Goal: Task Accomplishment & Management: Use online tool/utility

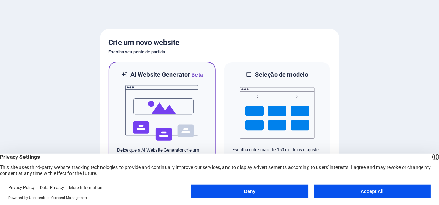
click at [162, 111] on img at bounding box center [162, 113] width 75 height 68
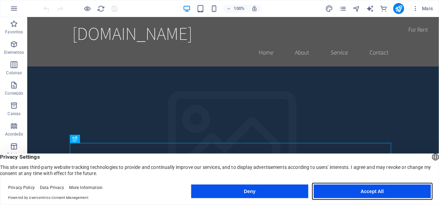
click at [380, 190] on button "Accept All" at bounding box center [371, 191] width 117 height 14
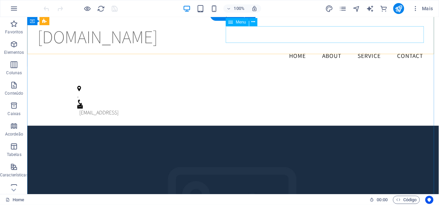
scroll to position [548, 0]
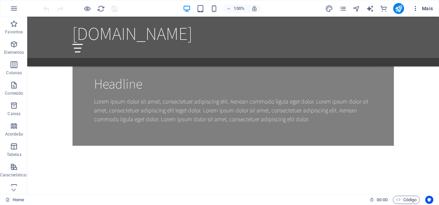
click at [426, 7] on span "Mais" at bounding box center [422, 8] width 21 height 7
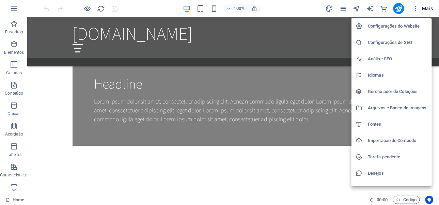
click at [14, 9] on div at bounding box center [219, 102] width 439 height 205
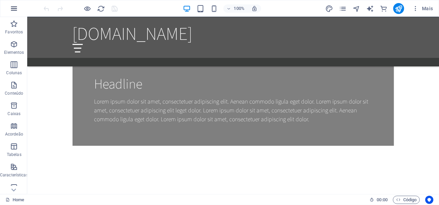
click at [12, 10] on icon "button" at bounding box center [14, 8] width 8 height 8
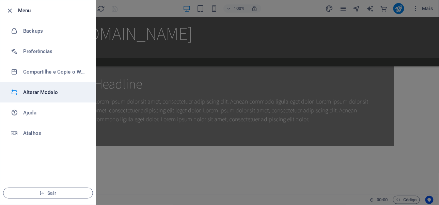
click at [54, 88] on h6 "Alterar Modelo" at bounding box center [54, 92] width 63 height 8
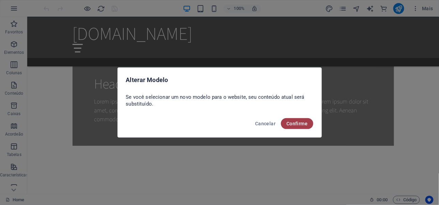
click at [293, 124] on span "Confirme" at bounding box center [296, 123] width 21 height 5
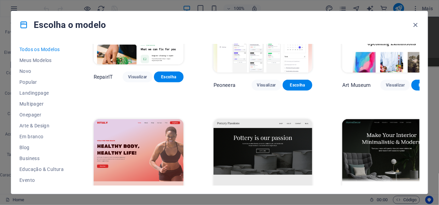
scroll to position [238, 0]
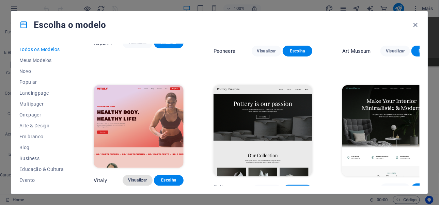
click at [144, 178] on span "Visualizar" at bounding box center [137, 180] width 19 height 5
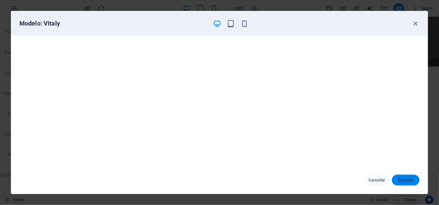
click at [403, 181] on span "Escolha" at bounding box center [405, 179] width 17 height 5
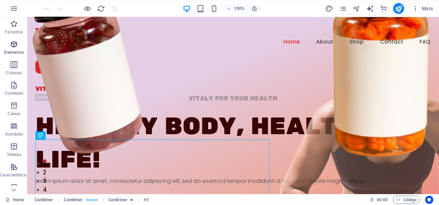
click at [14, 45] on icon "button" at bounding box center [14, 44] width 8 height 8
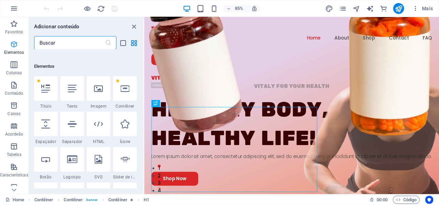
scroll to position [72, 0]
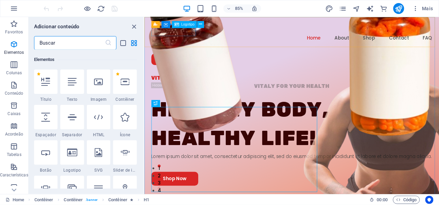
click at [182, 25] on span "Logotipo" at bounding box center [187, 24] width 13 height 3
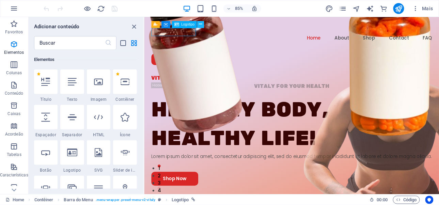
click at [201, 26] on icon at bounding box center [200, 24] width 3 height 6
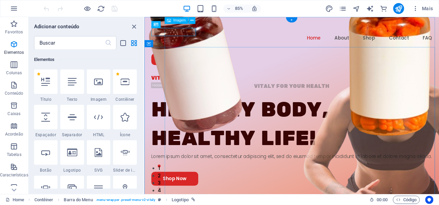
click at [279, 80] on figure at bounding box center [351, 167] width 357 height 461
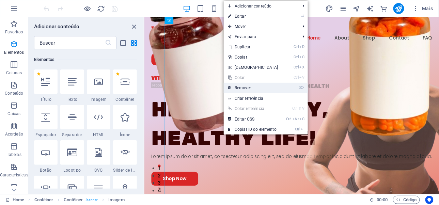
click at [250, 87] on link "⌦ Remover" at bounding box center [253, 88] width 59 height 10
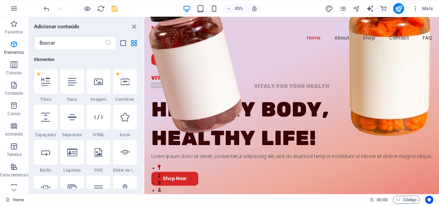
scroll to position [140, 0]
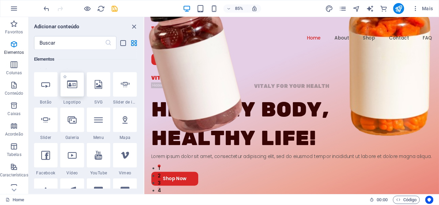
click at [75, 87] on icon at bounding box center [72, 84] width 10 height 9
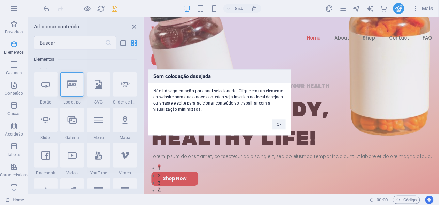
drag, startPoint x: 75, startPoint y: 87, endPoint x: 201, endPoint y: 47, distance: 132.5
click at [201, 47] on div "Sem colocação desejada Não há segmentação por canal selecionada. Clique em um e…" at bounding box center [219, 102] width 439 height 205
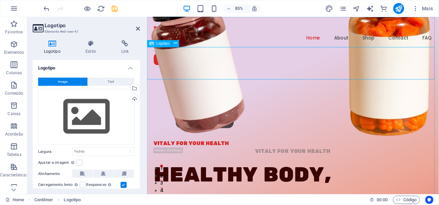
click at [194, 84] on div at bounding box center [318, 122] width 343 height 77
click at [174, 42] on icon at bounding box center [175, 44] width 3 height 6
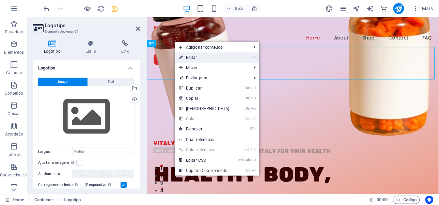
click at [208, 59] on link "⏎ Editar" at bounding box center [204, 57] width 59 height 10
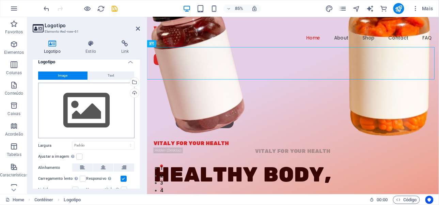
scroll to position [0, 0]
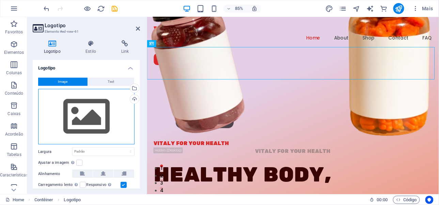
click at [96, 114] on div "Arraste os arquivos aqui, clique para escolher os arquivos ou selecione os arqu…" at bounding box center [86, 117] width 96 height 56
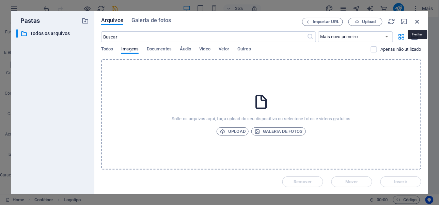
click at [418, 22] on icon "button" at bounding box center [417, 21] width 7 height 7
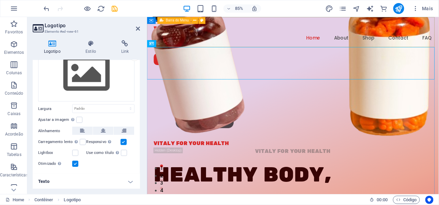
click at [0, 0] on div "Menu" at bounding box center [0, 0] width 0 height 0
click at [222, 24] on icon at bounding box center [221, 25] width 3 height 6
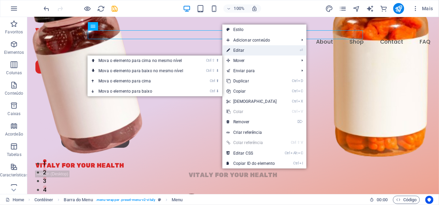
click at [245, 51] on link "⏎ Editar" at bounding box center [251, 50] width 59 height 10
select select "1"
select select
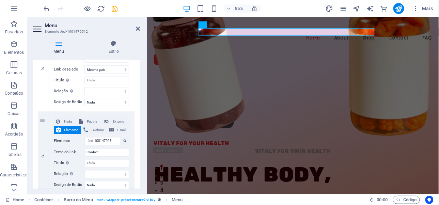
scroll to position [385, 0]
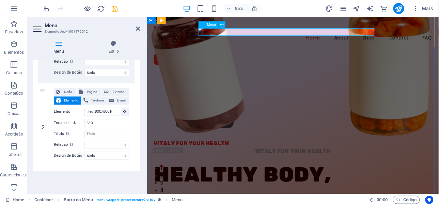
click at [408, 37] on nav "Home About Shop Contact FAQ" at bounding box center [318, 41] width 327 height 9
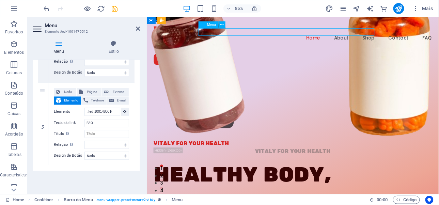
click at [372, 37] on nav "Home About Shop Contact FAQ" at bounding box center [318, 41] width 327 height 9
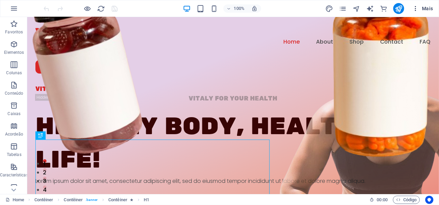
click at [416, 9] on icon "button" at bounding box center [415, 8] width 7 height 7
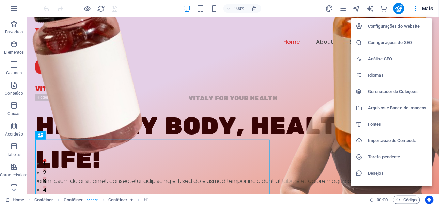
click at [432, 11] on div at bounding box center [219, 102] width 439 height 205
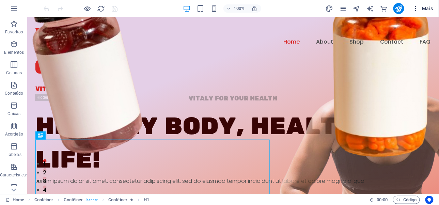
click at [430, 9] on span "Mais" at bounding box center [422, 8] width 21 height 7
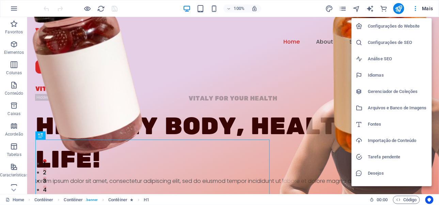
click at [391, 25] on h6 "Configurações do Website" at bounding box center [398, 26] width 60 height 8
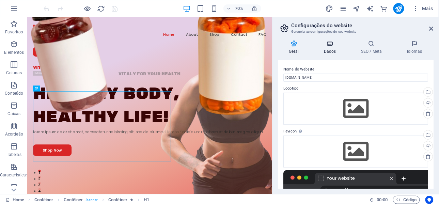
click at [332, 49] on h4 "Dados" at bounding box center [330, 47] width 37 height 14
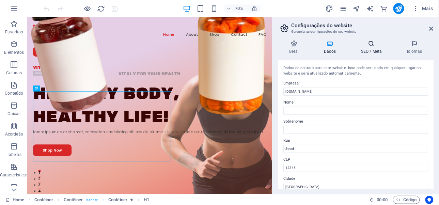
click at [370, 45] on icon at bounding box center [371, 43] width 43 height 7
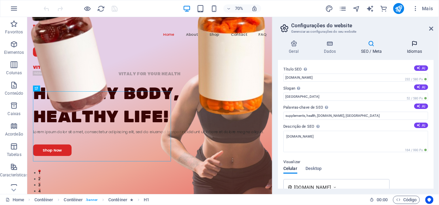
click at [416, 47] on h4 "Idiomas" at bounding box center [414, 47] width 38 height 14
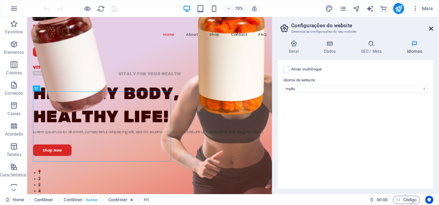
click at [432, 27] on icon at bounding box center [431, 28] width 4 height 5
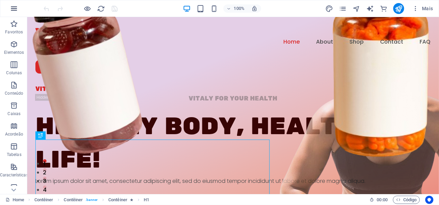
click at [12, 7] on icon "button" at bounding box center [14, 8] width 8 height 8
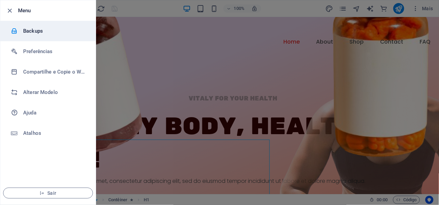
click at [37, 33] on h6 "Backups" at bounding box center [54, 31] width 63 height 8
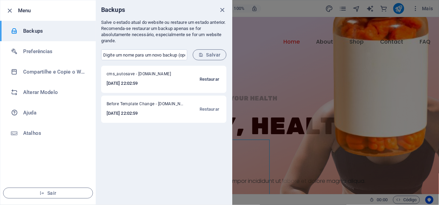
click at [211, 80] on span "Restaurar" at bounding box center [209, 79] width 20 height 8
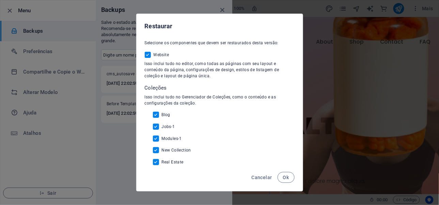
click at [281, 171] on div "Cancelar Ok" at bounding box center [219, 179] width 166 height 23
click at [286, 173] on button "Ok" at bounding box center [285, 177] width 17 height 11
checkbox input "false"
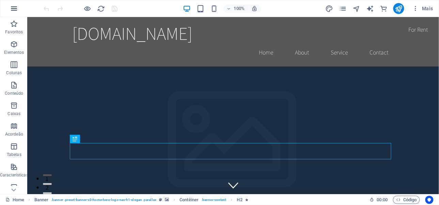
click at [15, 10] on icon "button" at bounding box center [14, 8] width 8 height 8
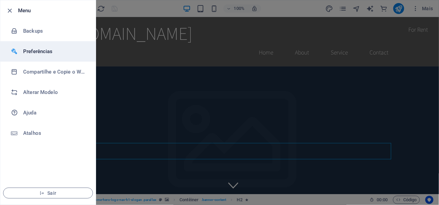
click at [32, 56] on li "Preferências" at bounding box center [47, 51] width 95 height 20
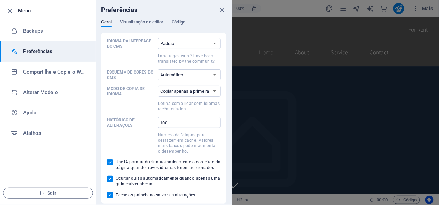
click at [31, 13] on h6 "Menu" at bounding box center [54, 10] width 72 height 8
click at [26, 10] on h6 "Menu" at bounding box center [54, 10] width 72 height 8
click at [366, 46] on div at bounding box center [219, 102] width 439 height 205
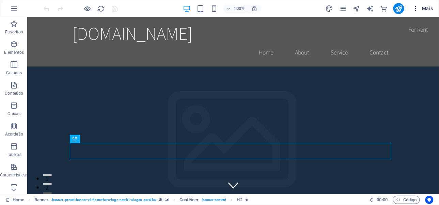
click at [420, 9] on span "Mais" at bounding box center [422, 8] width 21 height 7
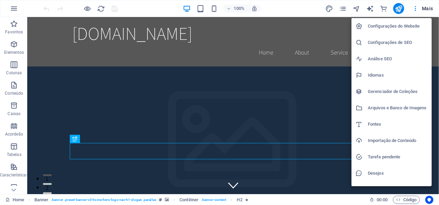
drag, startPoint x: 316, startPoint y: 10, endPoint x: 363, endPoint y: 4, distance: 47.0
click at [318, 9] on div at bounding box center [219, 102] width 439 height 205
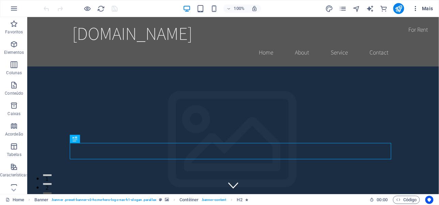
click at [429, 9] on span "Mais" at bounding box center [422, 8] width 21 height 7
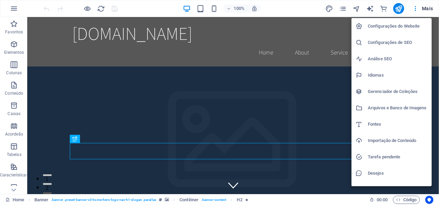
click at [416, 6] on div at bounding box center [219, 102] width 439 height 205
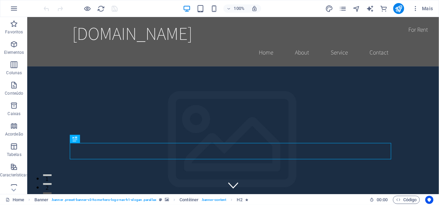
click at [416, 6] on icon "button" at bounding box center [415, 8] width 7 height 7
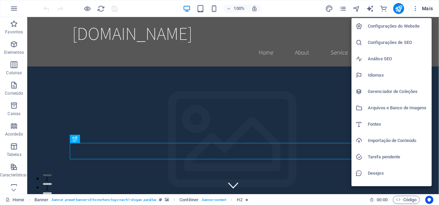
click at [130, 7] on div at bounding box center [219, 102] width 439 height 205
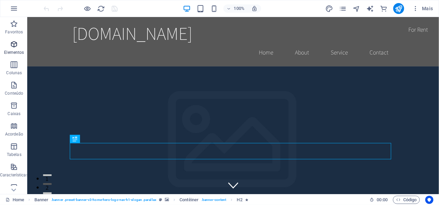
click at [16, 45] on icon "button" at bounding box center [14, 44] width 8 height 8
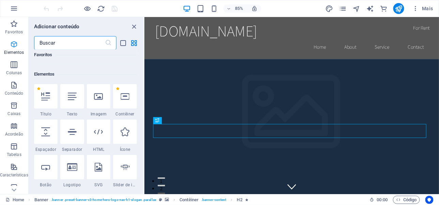
scroll to position [72, 0]
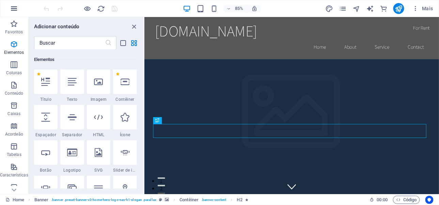
click at [14, 7] on icon "button" at bounding box center [14, 8] width 8 height 8
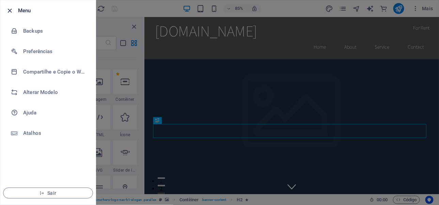
click at [11, 12] on icon "button" at bounding box center [10, 11] width 8 height 8
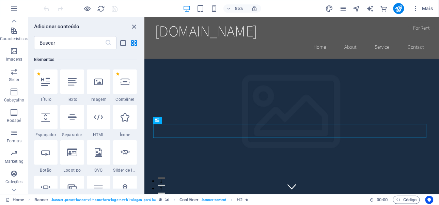
scroll to position [149, 0]
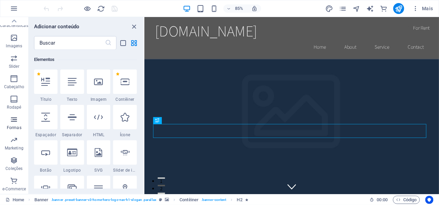
click at [16, 121] on icon "button" at bounding box center [14, 119] width 8 height 8
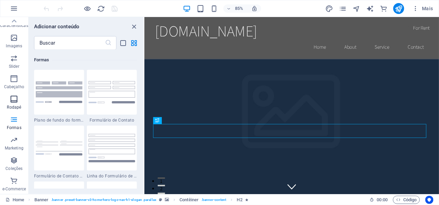
click at [17, 98] on icon "button" at bounding box center [14, 99] width 8 height 8
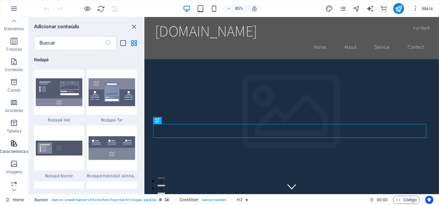
scroll to position [0, 0]
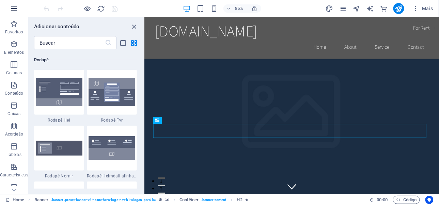
click at [14, 8] on icon "button" at bounding box center [14, 8] width 8 height 8
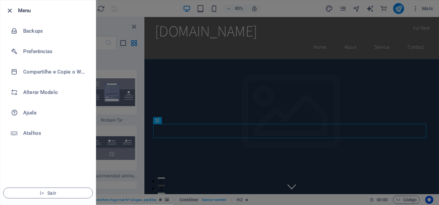
click at [13, 7] on icon "button" at bounding box center [10, 11] width 8 height 8
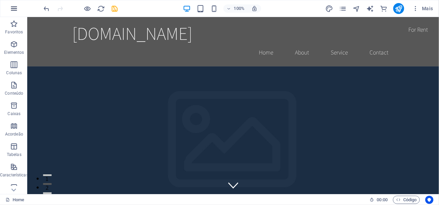
click at [12, 11] on icon "button" at bounding box center [14, 8] width 8 height 8
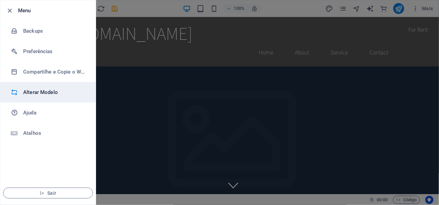
click at [43, 96] on h6 "Alterar Modelo" at bounding box center [54, 92] width 63 height 8
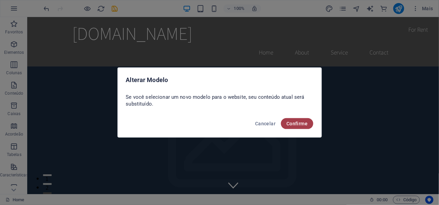
click at [288, 123] on span "Confirme" at bounding box center [296, 123] width 21 height 5
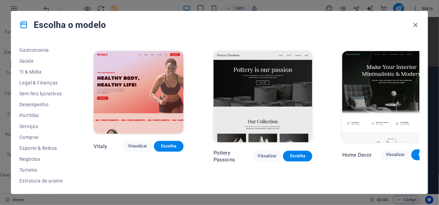
scroll to position [141, 0]
click at [44, 149] on span "Esporte & Beleza" at bounding box center [41, 147] width 44 height 5
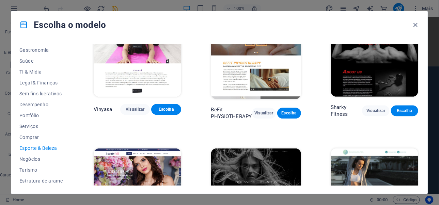
scroll to position [374, 0]
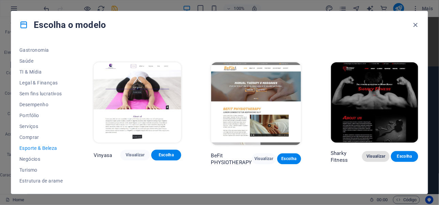
click at [371, 158] on span "Visualizar" at bounding box center [375, 156] width 16 height 5
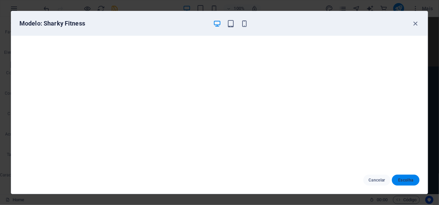
click at [406, 180] on span "Escolha" at bounding box center [405, 179] width 17 height 5
checkbox input "false"
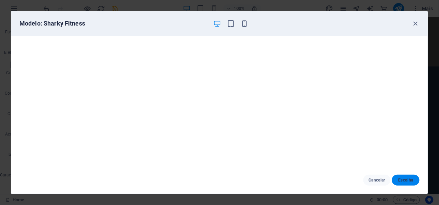
checkbox input "false"
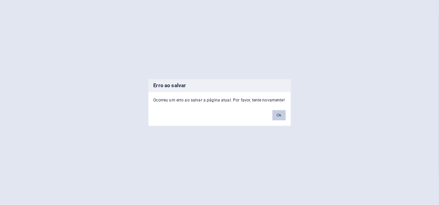
click at [278, 115] on button "Ok" at bounding box center [278, 115] width 13 height 10
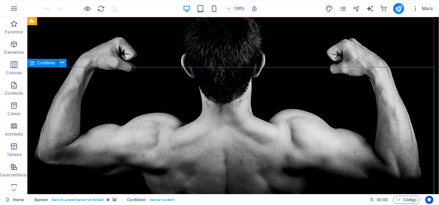
click at [60, 64] on button at bounding box center [62, 63] width 8 height 8
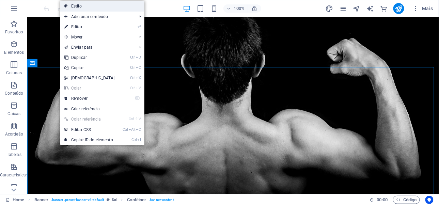
click at [92, 6] on link "Estilo" at bounding box center [102, 6] width 84 height 10
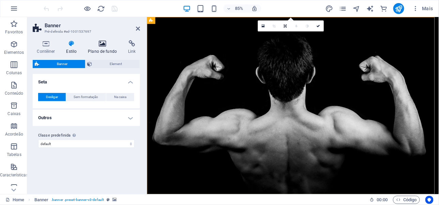
click at [107, 45] on icon at bounding box center [102, 43] width 37 height 7
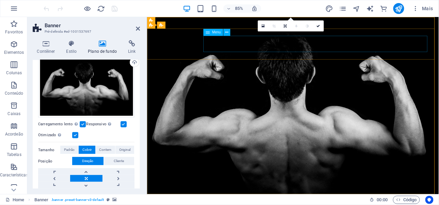
click at [227, 34] on icon at bounding box center [226, 33] width 3 height 6
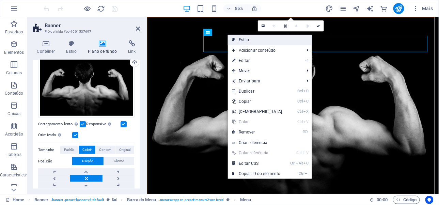
click at [242, 40] on link "Estilo" at bounding box center [270, 40] width 84 height 10
select select "rem"
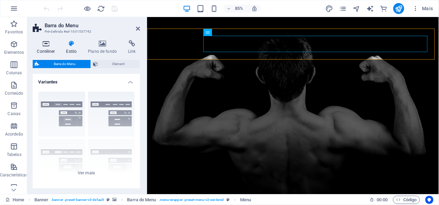
click at [49, 49] on h4 "Contêiner" at bounding box center [47, 47] width 29 height 14
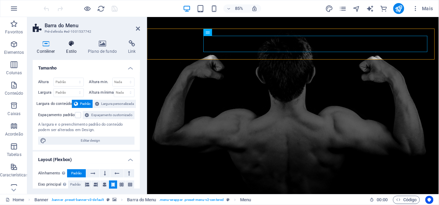
click at [69, 47] on icon at bounding box center [71, 43] width 19 height 7
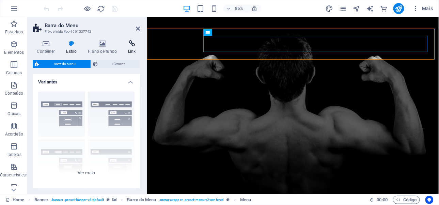
click at [135, 46] on icon at bounding box center [132, 43] width 16 height 7
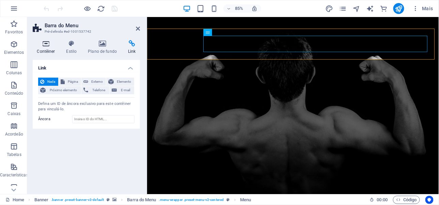
click at [50, 46] on icon at bounding box center [46, 43] width 27 height 7
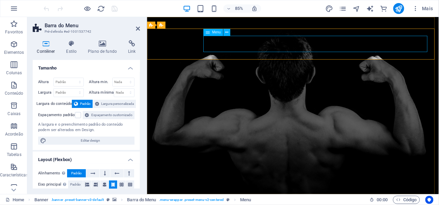
click at [218, 33] on span "Menu" at bounding box center [216, 32] width 9 height 3
click at [226, 33] on icon at bounding box center [226, 33] width 3 height 6
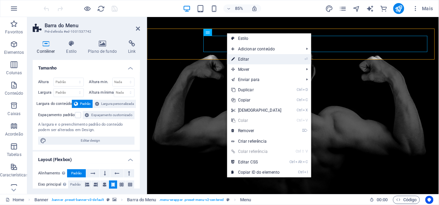
click at [247, 57] on link "⏎ Editar" at bounding box center [256, 59] width 59 height 10
select select
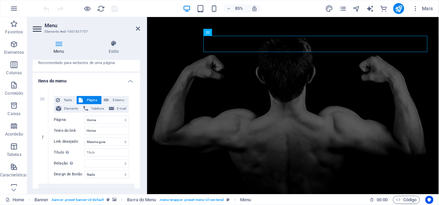
scroll to position [68, 0]
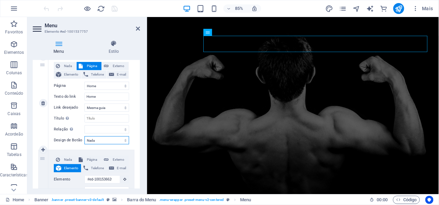
click at [124, 141] on select "Nada Padrão Primário Secundário" at bounding box center [106, 140] width 45 height 8
select select "default"
click at [84, 136] on select "Nada Padrão Primário Secundário" at bounding box center [106, 140] width 45 height 8
select select
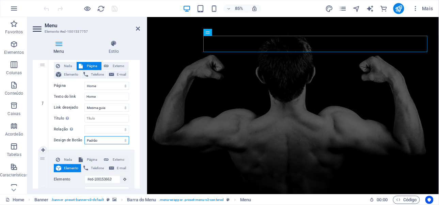
select select
click at [124, 109] on select "Nova guia Mesma guia Sobreposição" at bounding box center [106, 107] width 45 height 8
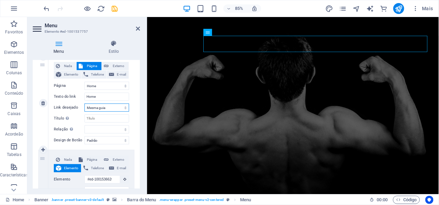
click at [124, 109] on select "Nova guia Mesma guia Sobreposição" at bounding box center [106, 107] width 45 height 8
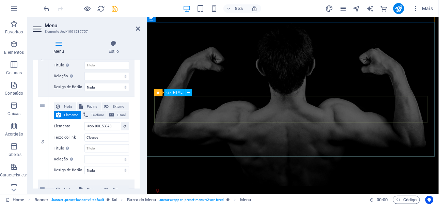
scroll to position [0, 0]
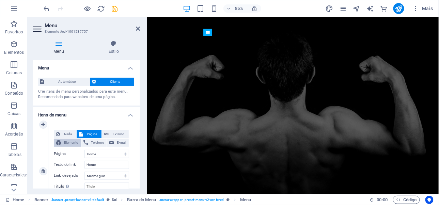
click at [72, 144] on span "Elemento" at bounding box center [71, 143] width 16 height 8
select select
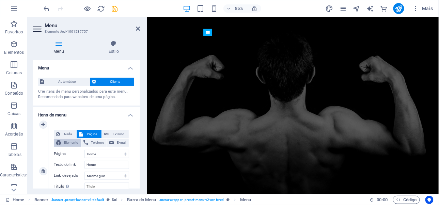
select select
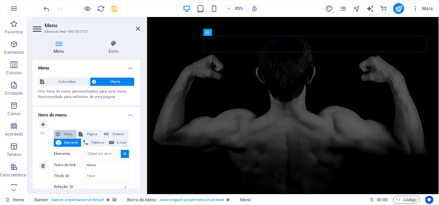
click at [64, 135] on span "Nada" at bounding box center [68, 134] width 12 height 8
select select
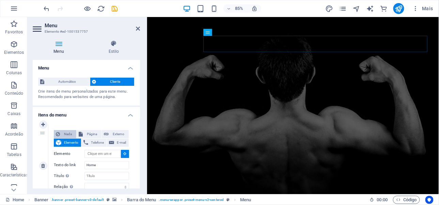
select select
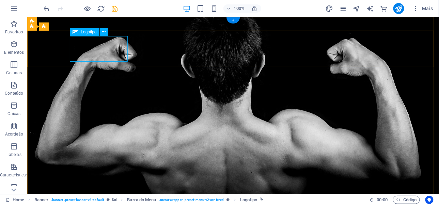
click at [103, 33] on icon at bounding box center [104, 31] width 4 height 7
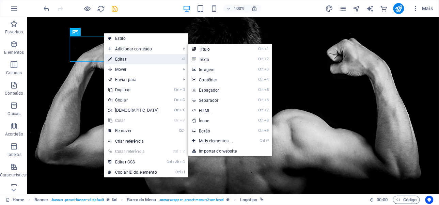
click at [125, 59] on link "⏎ Editar" at bounding box center [133, 59] width 59 height 10
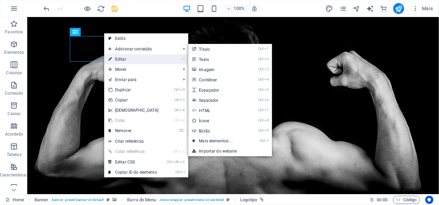
select select "px"
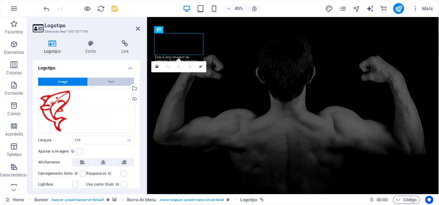
click at [103, 80] on button "Text" at bounding box center [111, 82] width 46 height 8
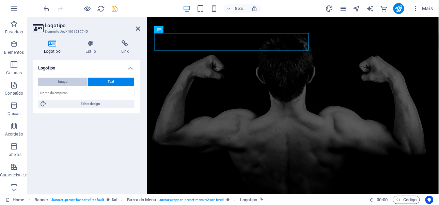
click at [73, 82] on button "Image" at bounding box center [62, 82] width 49 height 8
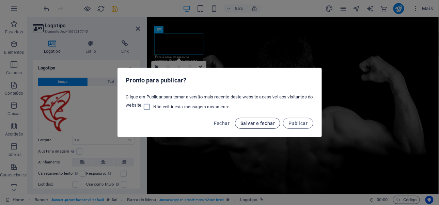
click at [262, 124] on span "Salvar e fechar" at bounding box center [257, 122] width 34 height 5
checkbox input "false"
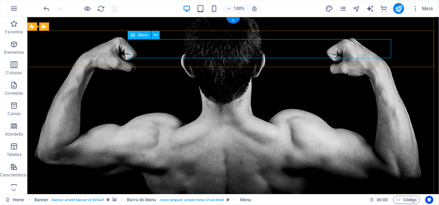
click at [157, 36] on icon at bounding box center [155, 35] width 4 height 7
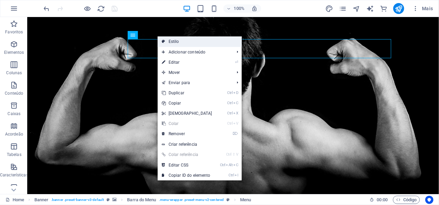
click at [174, 39] on link "Estilo" at bounding box center [200, 41] width 84 height 10
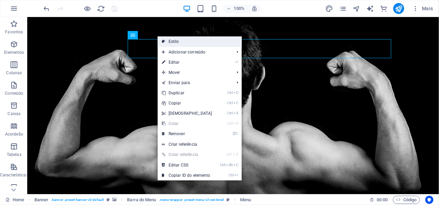
select select "rem"
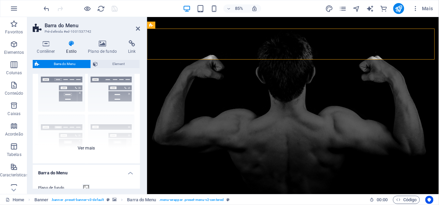
scroll to position [34, 0]
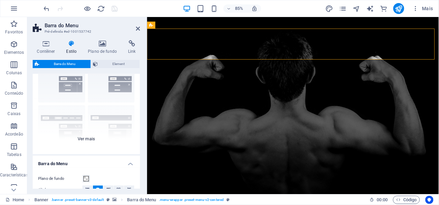
click at [91, 139] on div "Borda Centralizada Padrão Fixo Loki Trigger Largo XXL" at bounding box center [86, 103] width 107 height 102
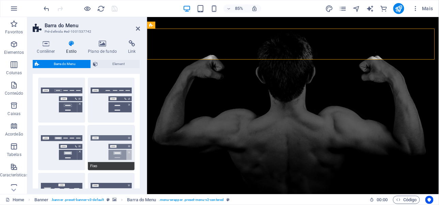
scroll to position [0, 0]
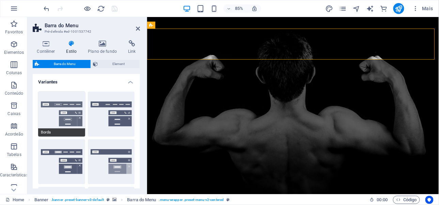
click at [69, 103] on button "Borda" at bounding box center [61, 114] width 47 height 45
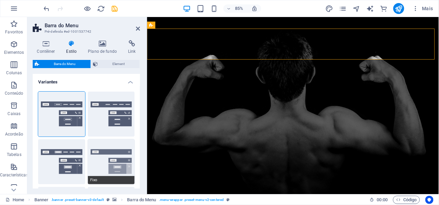
click at [103, 151] on button "Fixo" at bounding box center [111, 161] width 47 height 45
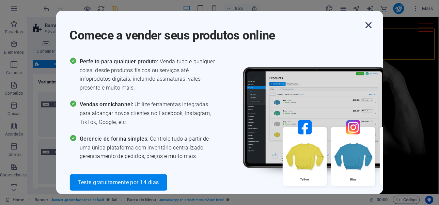
click at [371, 24] on icon "button" at bounding box center [368, 25] width 12 height 12
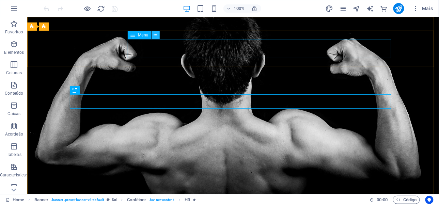
click at [153, 36] on icon at bounding box center [155, 35] width 4 height 7
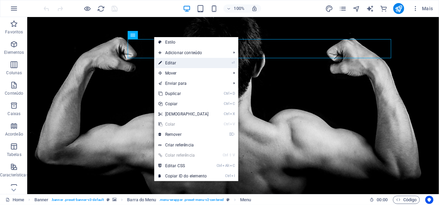
click at [176, 64] on link "⏎ Editar" at bounding box center [183, 63] width 59 height 10
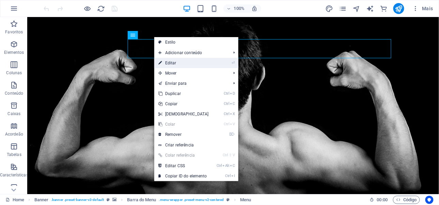
select select "default"
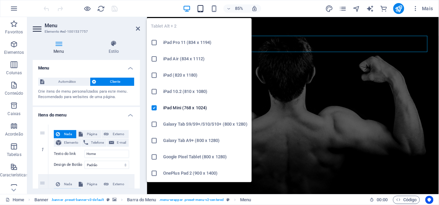
click at [200, 7] on icon "button" at bounding box center [200, 9] width 8 height 8
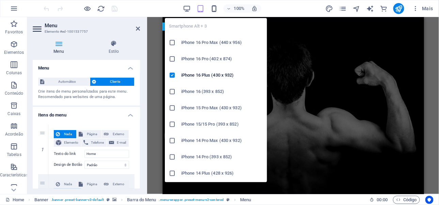
click at [211, 7] on icon "button" at bounding box center [214, 9] width 8 height 8
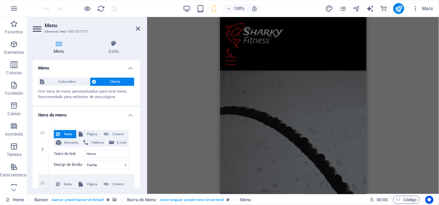
scroll to position [1021, 0]
